Goal: Share content

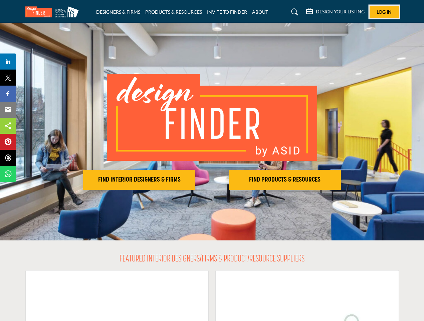
click at [384, 12] on span "Log In" at bounding box center [384, 12] width 15 height 6
click at [139, 180] on h2 "FIND INTERIOR DESIGNERS & FIRMS" at bounding box center [139, 180] width 108 height 8
click at [285, 180] on h2 "FIND PRODUCTS & RESOURCES" at bounding box center [285, 180] width 108 height 8
click at [8, 61] on span "Share" at bounding box center [11, 61] width 19 height 8
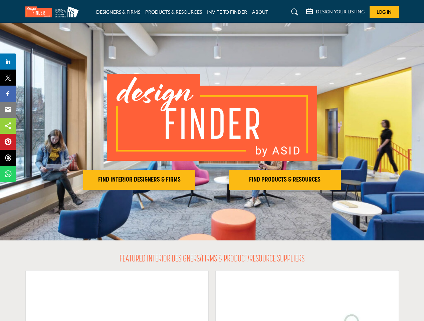
click at [8, 77] on span "Tweet" at bounding box center [11, 77] width 19 height 8
click at [8, 94] on span "Share" at bounding box center [11, 94] width 19 height 8
click at [8, 110] on span "Email" at bounding box center [11, 110] width 18 height 8
click at [8, 126] on span "Share" at bounding box center [11, 126] width 19 height 8
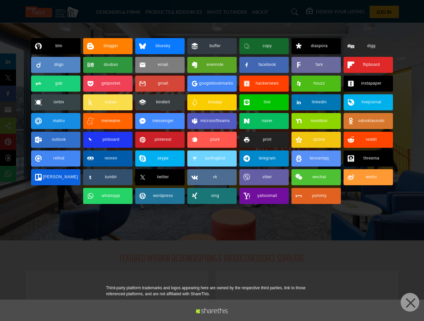
click at [8, 142] on span "Pin" at bounding box center [8, 142] width 12 height 8
